Goal: Check status: Check status

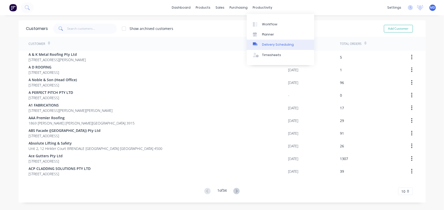
click at [282, 44] on div "Delivery Scheduling" at bounding box center [278, 44] width 32 height 5
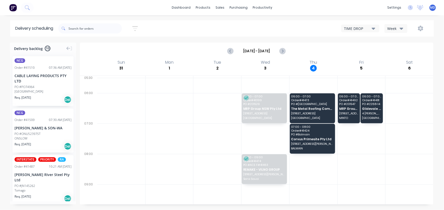
click at [401, 28] on icon "button" at bounding box center [401, 29] width 4 height 2
click at [399, 51] on div "Vehicle" at bounding box center [409, 52] width 50 height 10
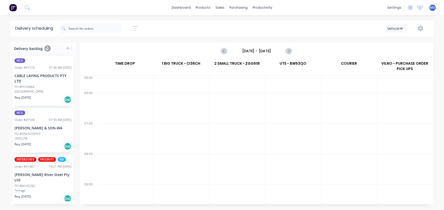
click at [257, 51] on input "[DATE] - [DATE]" at bounding box center [256, 51] width 50 height 8
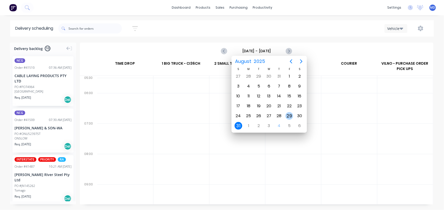
click at [291, 115] on div "29" at bounding box center [289, 116] width 8 height 8
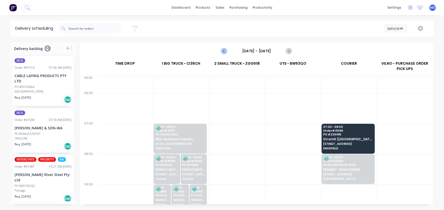
click at [224, 50] on icon "Previous page" at bounding box center [224, 51] width 2 height 4
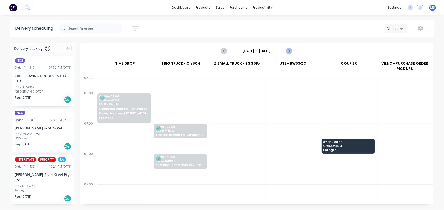
click at [288, 52] on icon "Next page" at bounding box center [288, 51] width 6 height 6
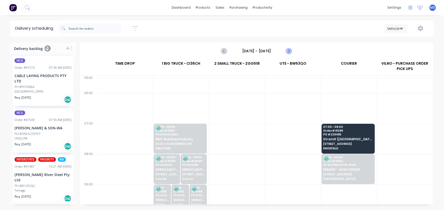
click at [288, 52] on icon "Next page" at bounding box center [288, 51] width 6 height 6
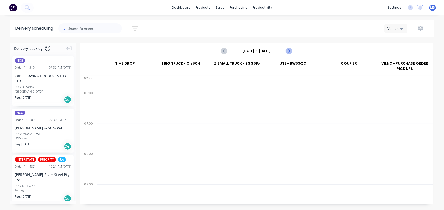
click at [289, 51] on icon "Next page" at bounding box center [288, 51] width 2 height 4
click at [288, 50] on icon "Next page" at bounding box center [288, 51] width 2 height 4
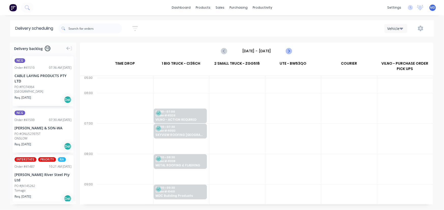
click at [288, 50] on icon "Next page" at bounding box center [288, 51] width 6 height 6
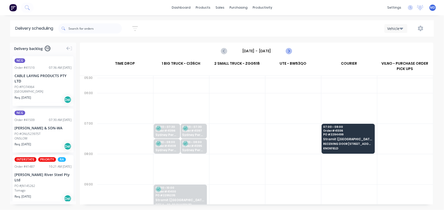
click at [288, 50] on icon "Next page" at bounding box center [288, 51] width 6 height 6
type input "[DATE] - [DATE]"
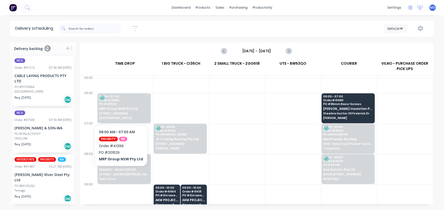
click at [120, 110] on span "MRP Group NSW Pty Ltd" at bounding box center [124, 108] width 50 height 3
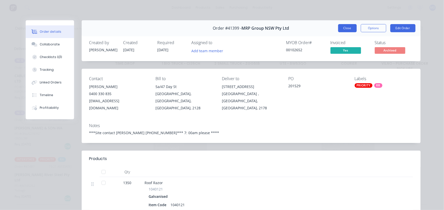
click at [345, 28] on button "Close" at bounding box center [347, 28] width 19 height 8
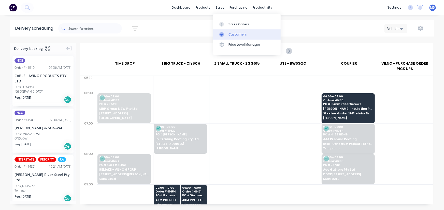
click at [241, 35] on div "Customers" at bounding box center [237, 34] width 18 height 5
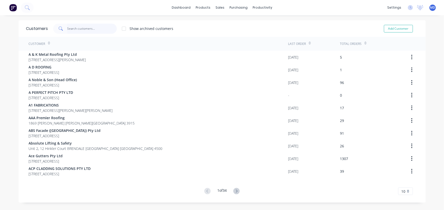
click at [97, 30] on input "text" at bounding box center [92, 29] width 50 height 10
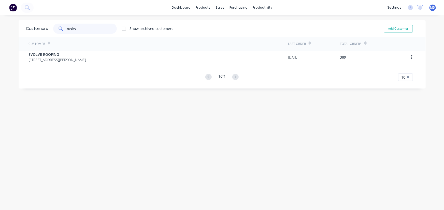
type input "evolve"
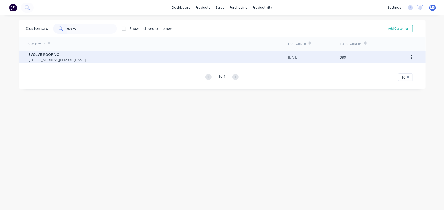
click at [47, 53] on span "EVOLVE ROOFING" at bounding box center [57, 54] width 57 height 5
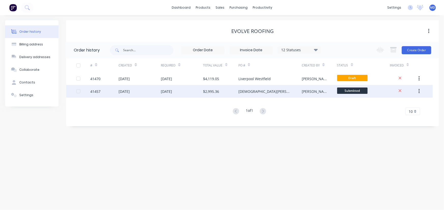
click at [181, 94] on div "[DATE]" at bounding box center [182, 91] width 42 height 13
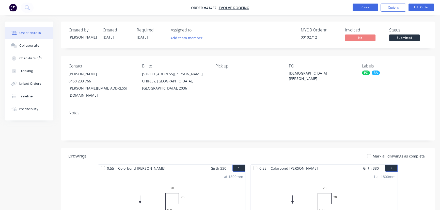
click at [367, 5] on button "Close" at bounding box center [365, 8] width 25 height 8
